Goal: Task Accomplishment & Management: Use online tool/utility

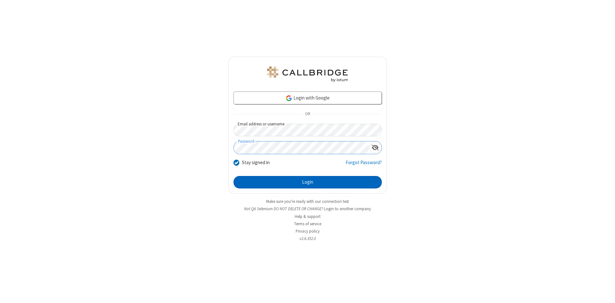
click at [307, 183] on button "Login" at bounding box center [307, 182] width 148 height 13
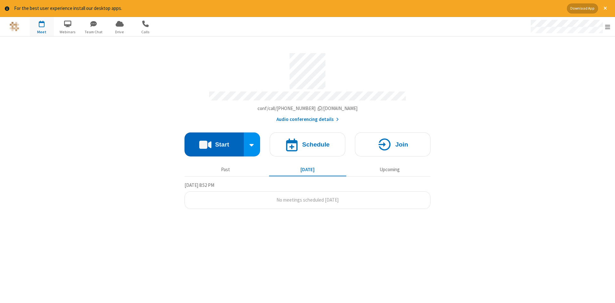
click at [214, 142] on button "Start" at bounding box center [213, 145] width 59 height 24
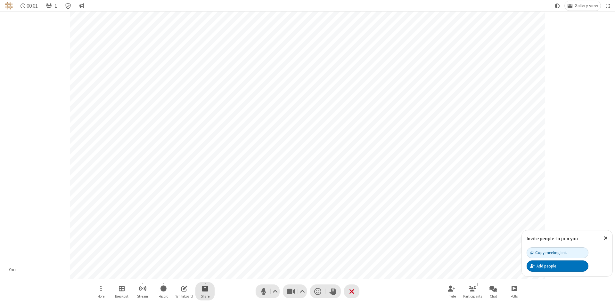
click at [205, 289] on span "Start sharing" at bounding box center [205, 289] width 6 height 8
click at [179, 273] on span "Share my screen" at bounding box center [178, 273] width 7 height 5
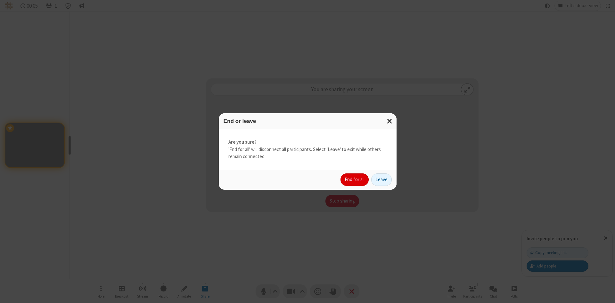
click at [355, 180] on button "End for all" at bounding box center [354, 180] width 28 height 13
